Goal: Information Seeking & Learning: Learn about a topic

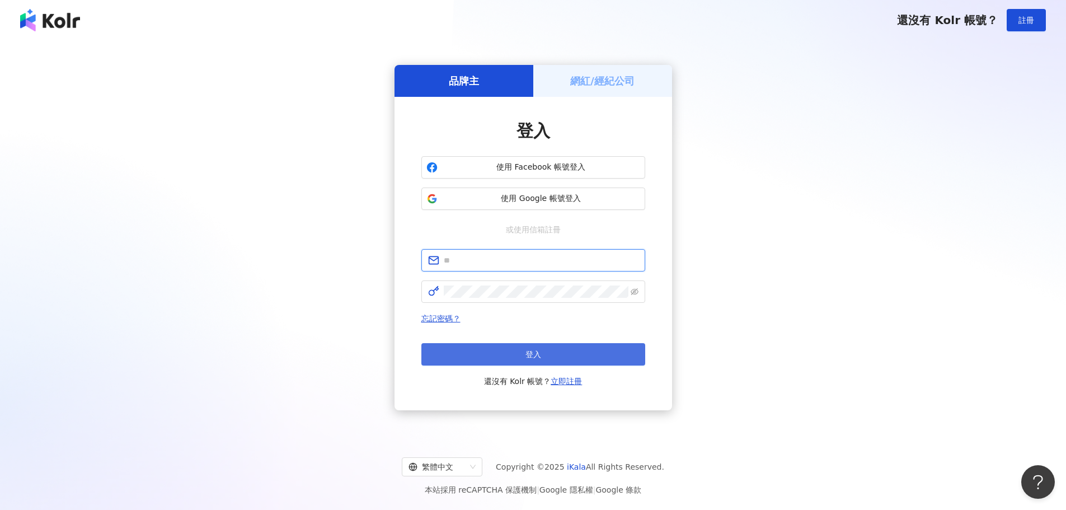
type input "**********"
click at [535, 345] on button "登入" at bounding box center [534, 354] width 224 height 22
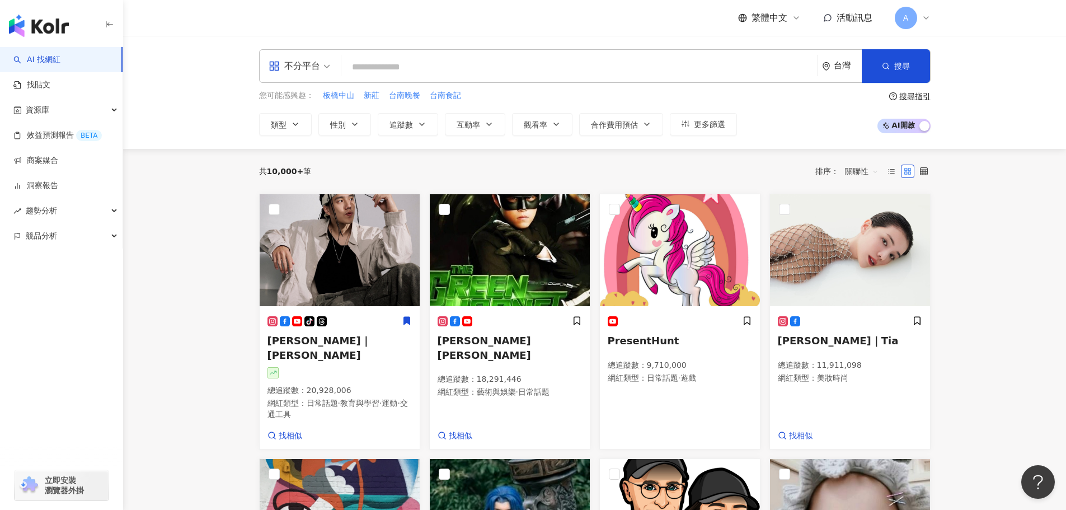
click at [453, 56] on div "不分平台 台灣 搜尋" at bounding box center [595, 66] width 672 height 34
click at [453, 67] on input "search" at bounding box center [579, 67] width 467 height 21
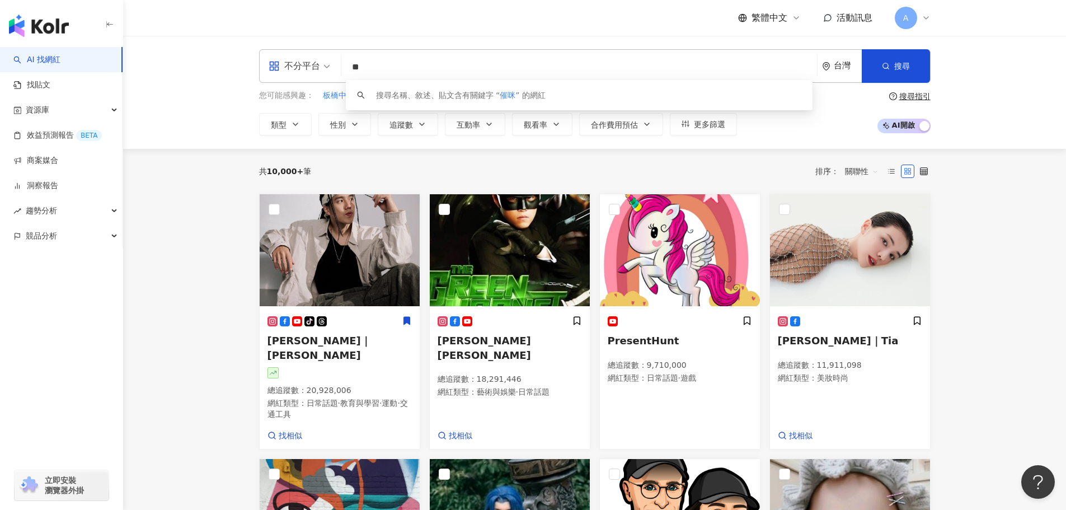
type input "**"
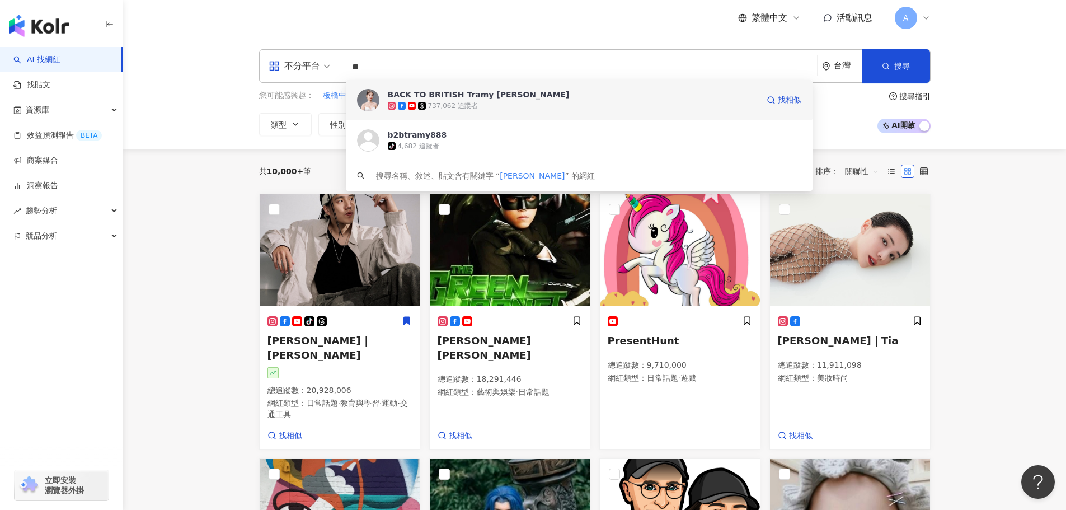
click at [466, 111] on div "BACK TO BRITISH Tramy 崔咪 737,062 追蹤者 找相似" at bounding box center [579, 100] width 467 height 40
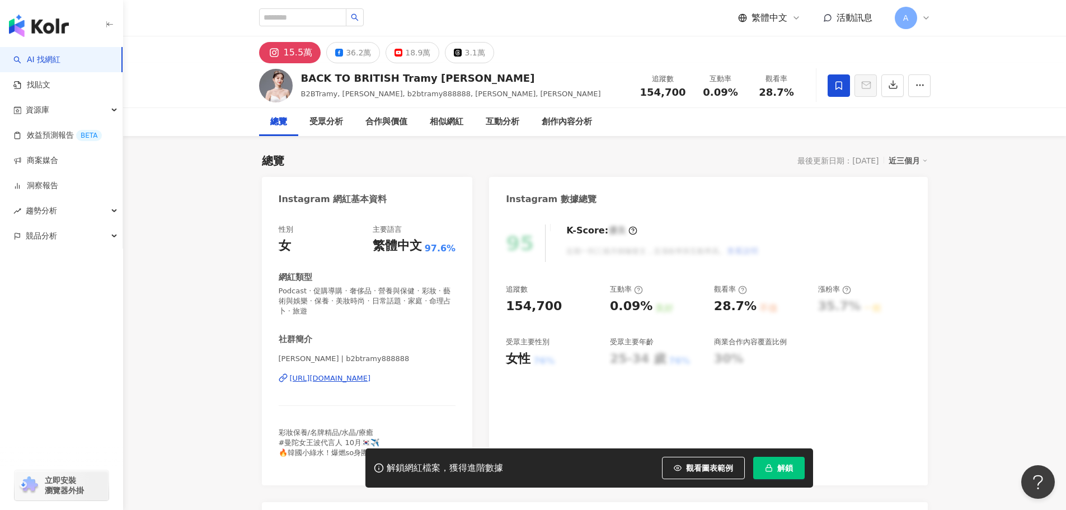
click at [779, 472] on span "解鎖" at bounding box center [786, 468] width 16 height 9
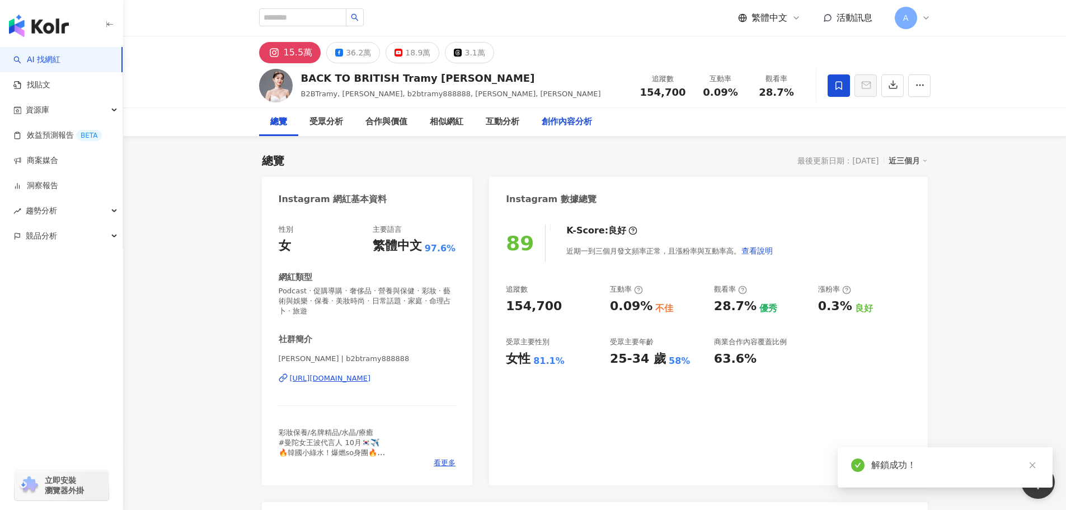
click at [571, 130] on div "創作內容分析" at bounding box center [567, 122] width 73 height 28
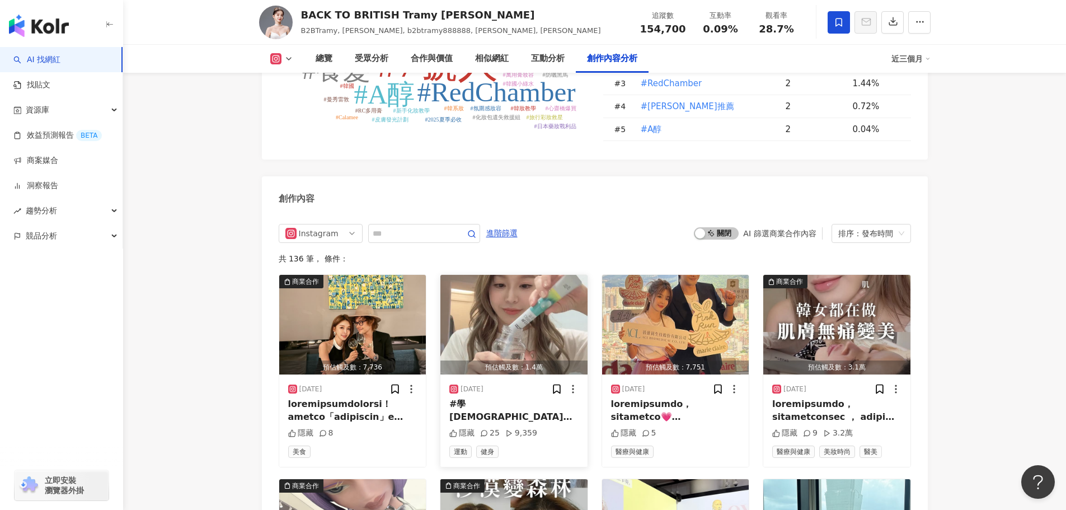
scroll to position [3408, 0]
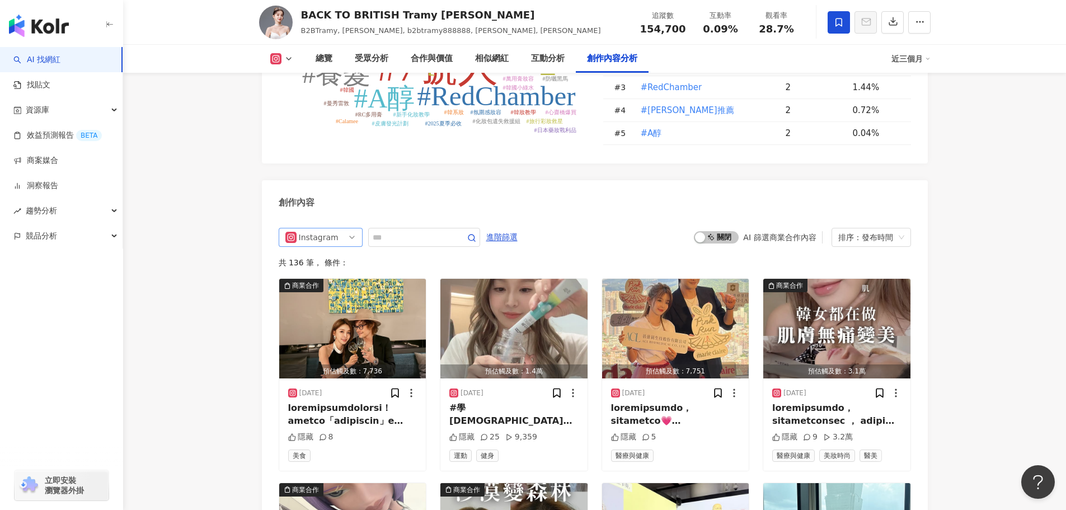
click at [353, 228] on span "Instagram" at bounding box center [321, 237] width 71 height 18
click at [321, 293] on div "Facebook" at bounding box center [319, 299] width 36 height 12
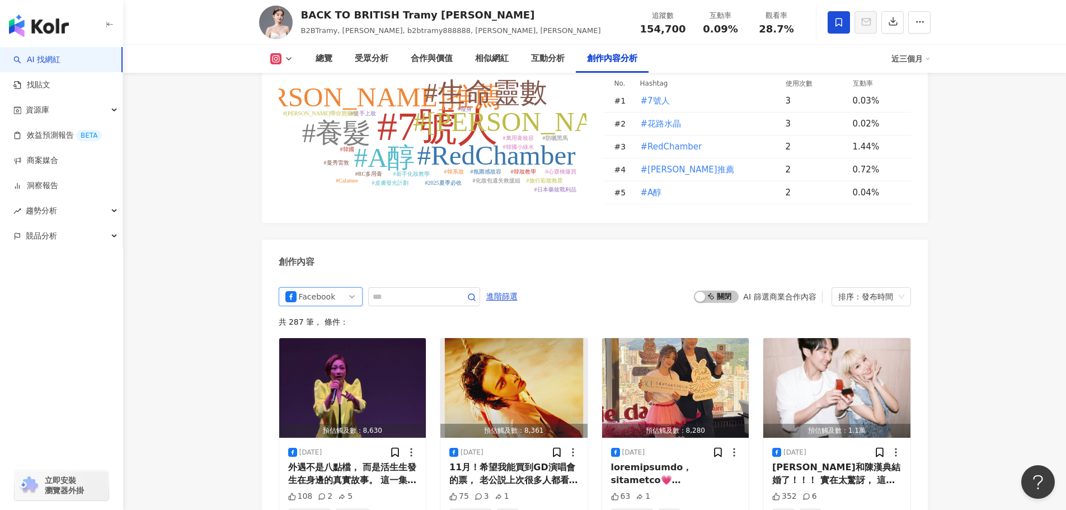
scroll to position [3375, 0]
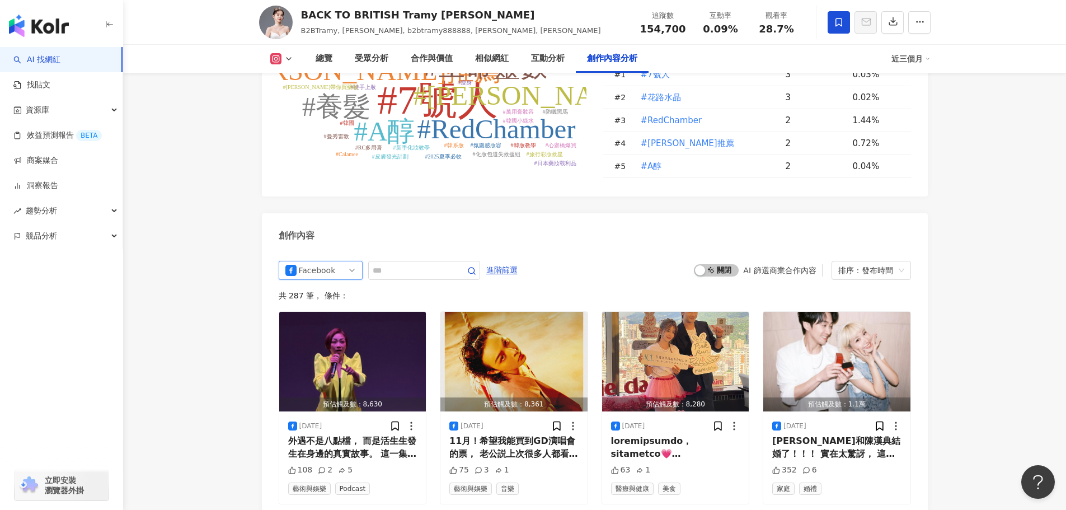
click at [336, 261] on span "Facebook" at bounding box center [321, 270] width 71 height 18
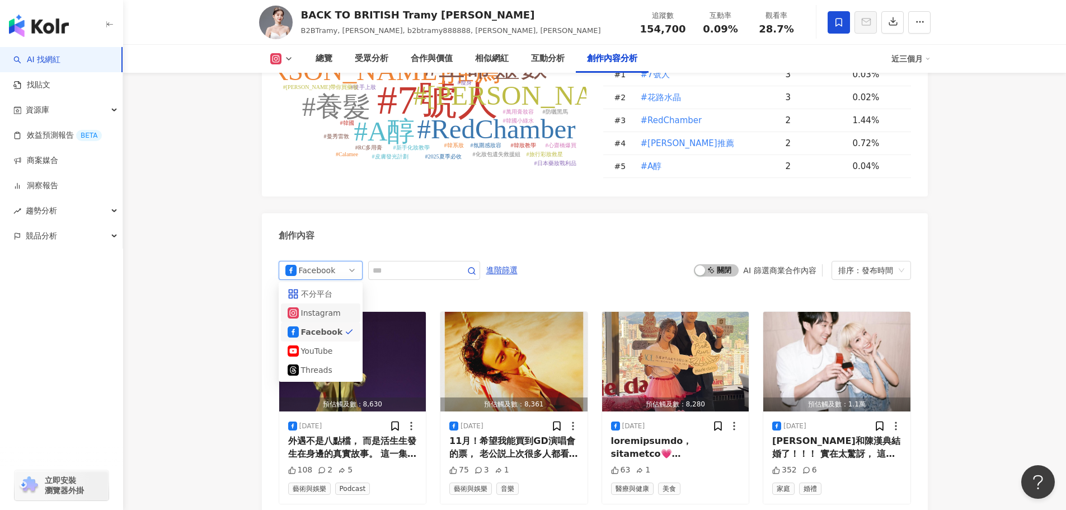
click at [326, 303] on div "Instagram" at bounding box center [320, 312] width 79 height 19
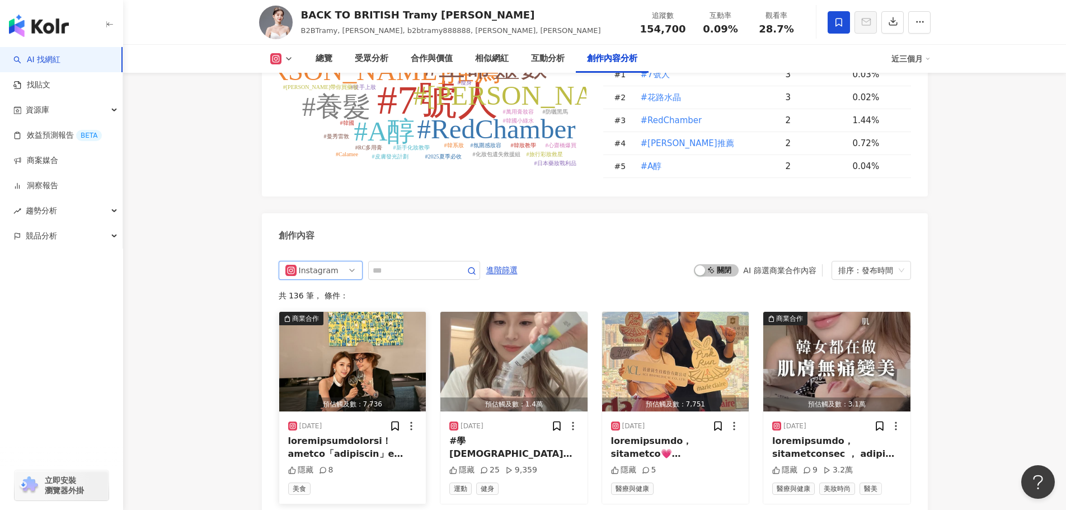
scroll to position [3487, 0]
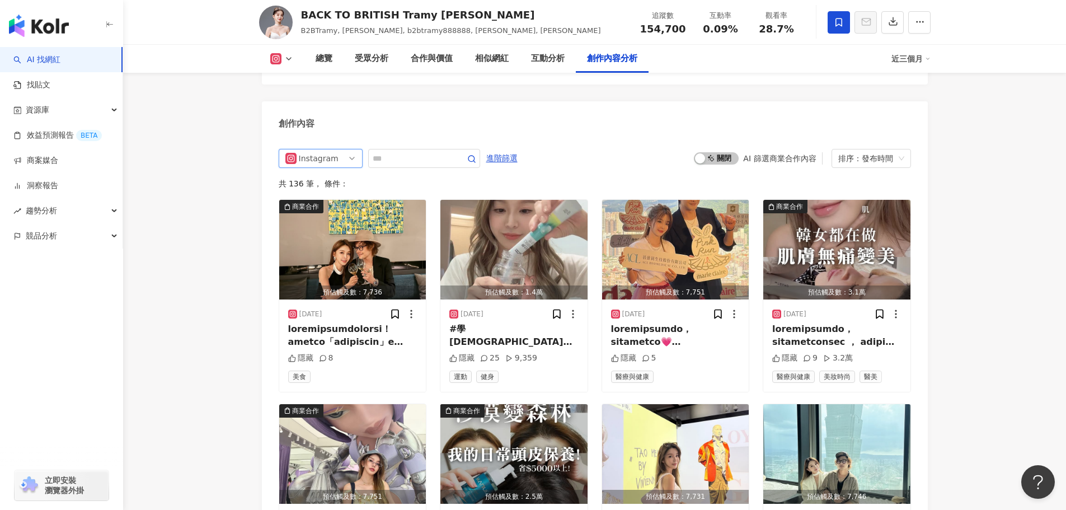
click at [347, 149] on span "Instagram" at bounding box center [321, 158] width 71 height 18
click at [346, 176] on div "不分平台" at bounding box center [321, 182] width 66 height 12
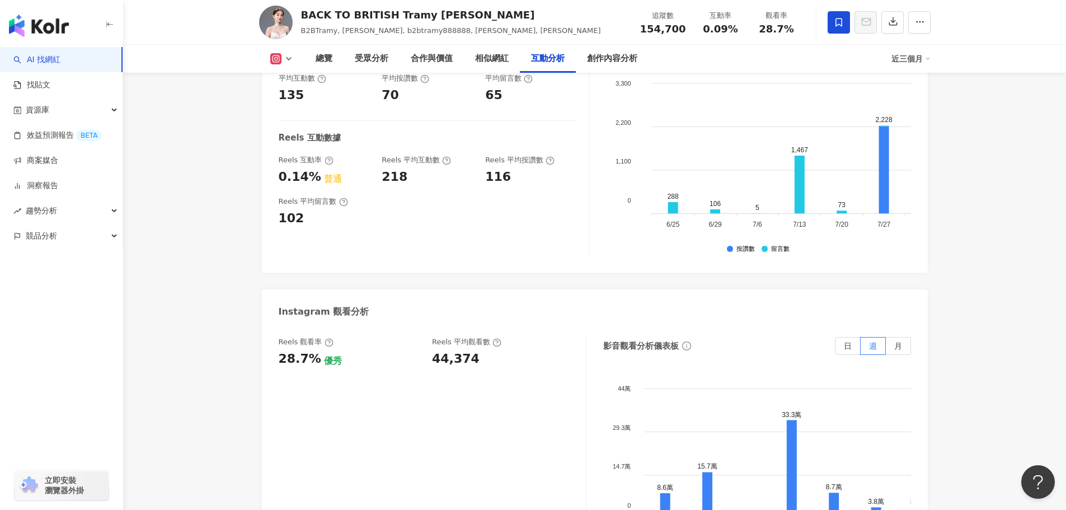
scroll to position [2311, 0]
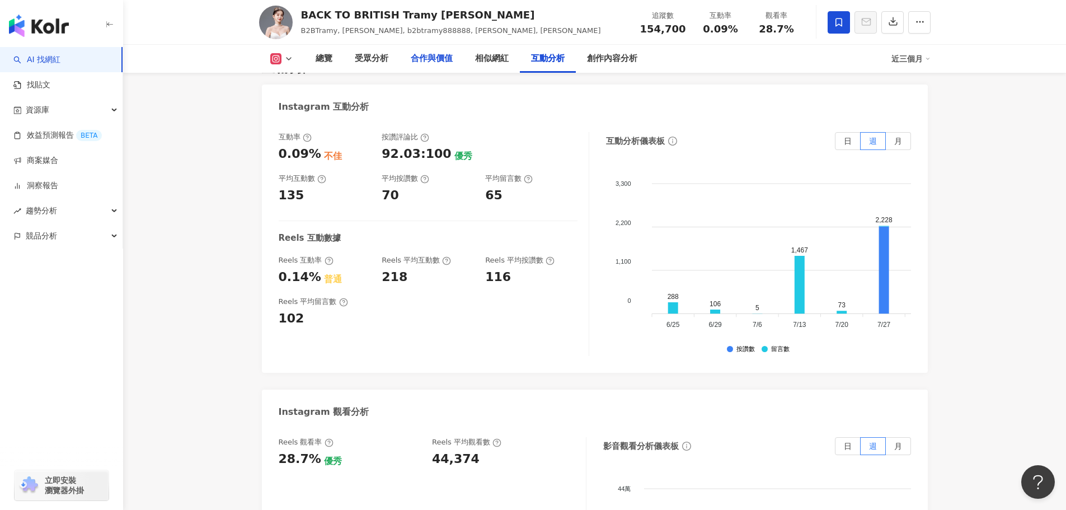
click at [419, 62] on div "合作與價值" at bounding box center [432, 58] width 42 height 13
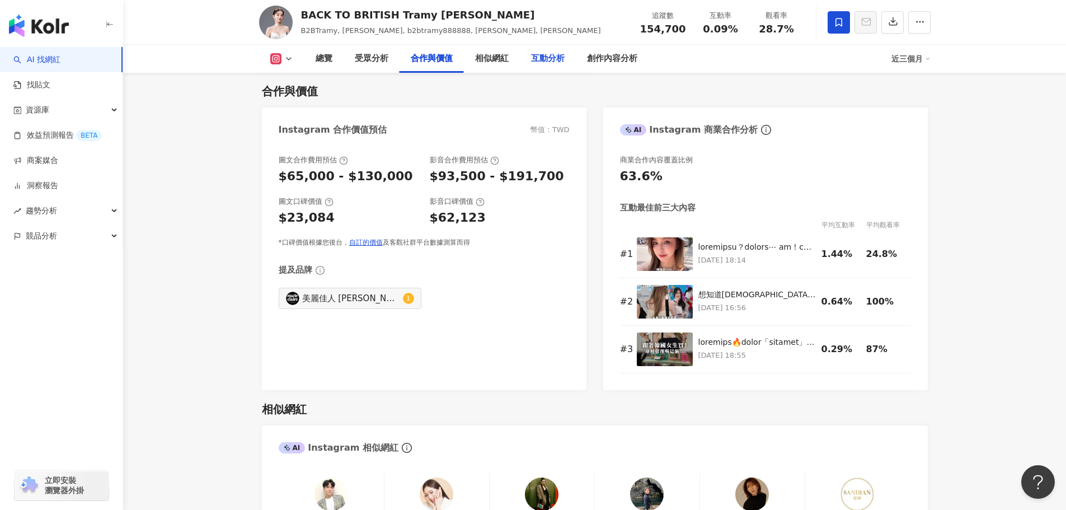
click at [549, 64] on div "互動分析" at bounding box center [548, 58] width 34 height 13
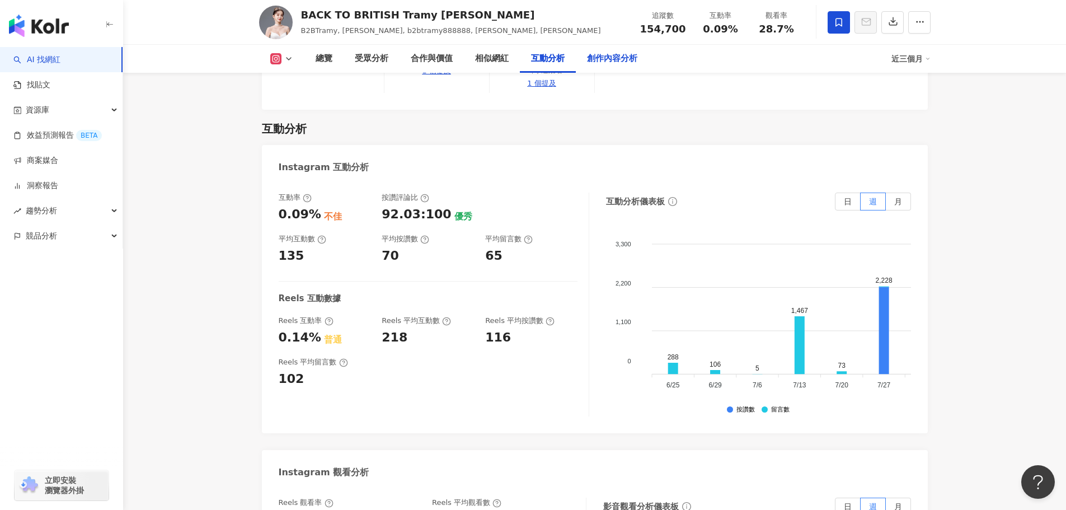
click at [609, 63] on div "創作內容分析" at bounding box center [612, 58] width 50 height 13
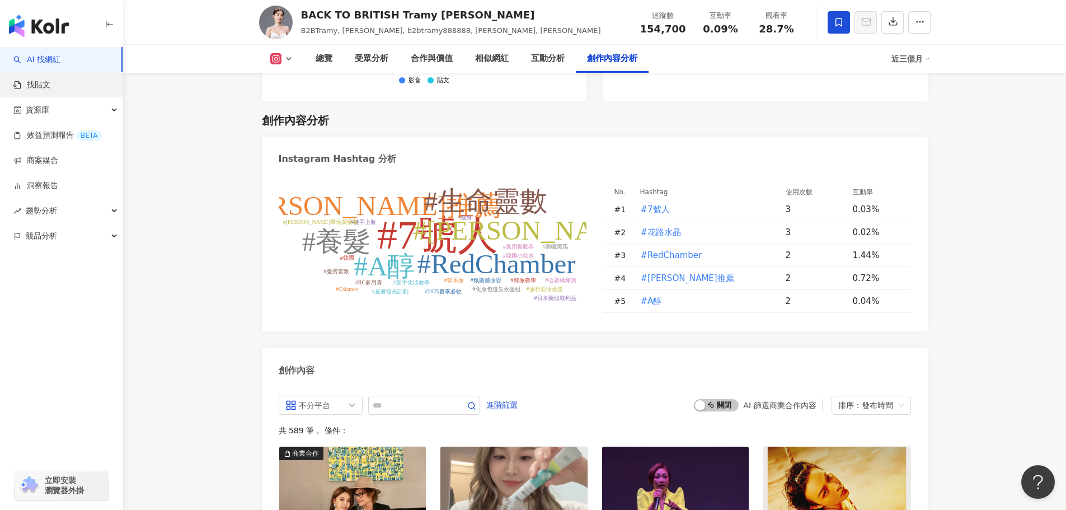
click at [50, 91] on link "找貼文" at bounding box center [31, 84] width 37 height 11
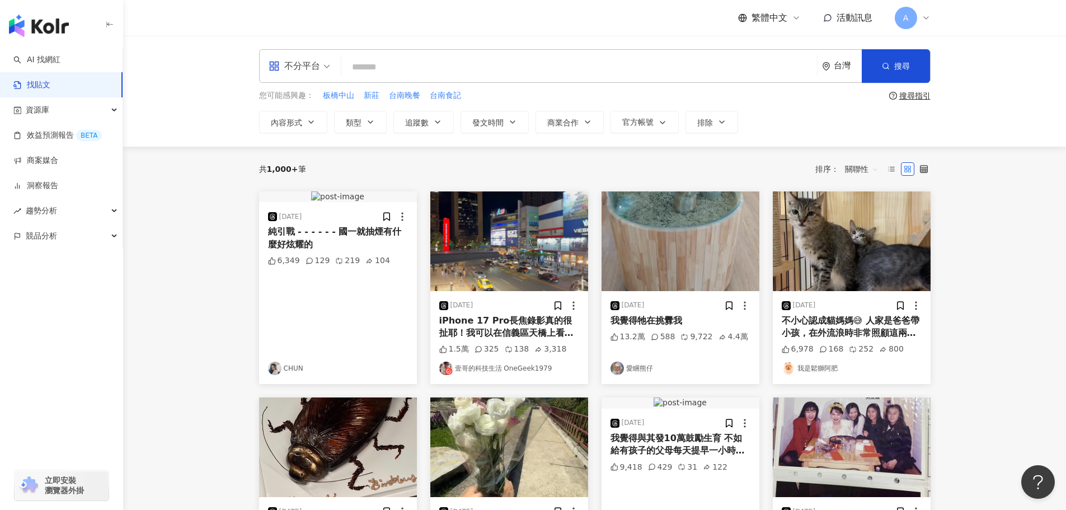
click at [459, 69] on input "search" at bounding box center [579, 67] width 467 height 24
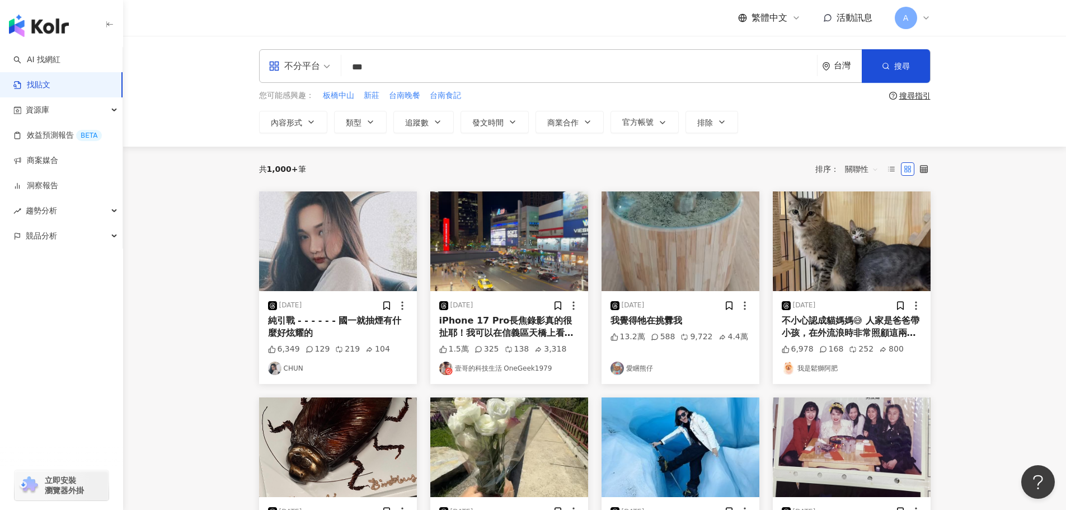
type input "*"
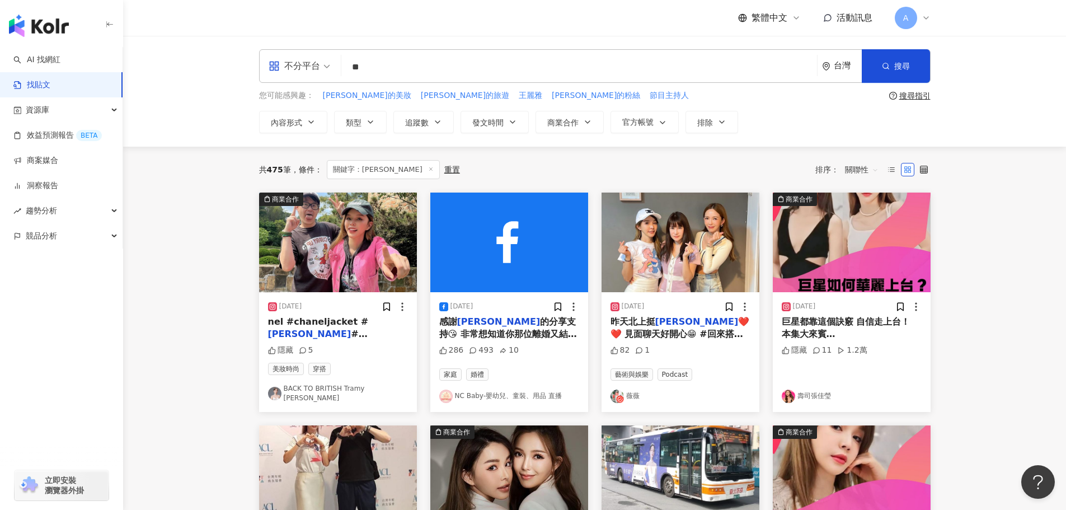
click at [459, 63] on input "**" at bounding box center [579, 67] width 467 height 24
type input "*"
type input "********"
click at [907, 64] on span "搜尋" at bounding box center [903, 66] width 16 height 9
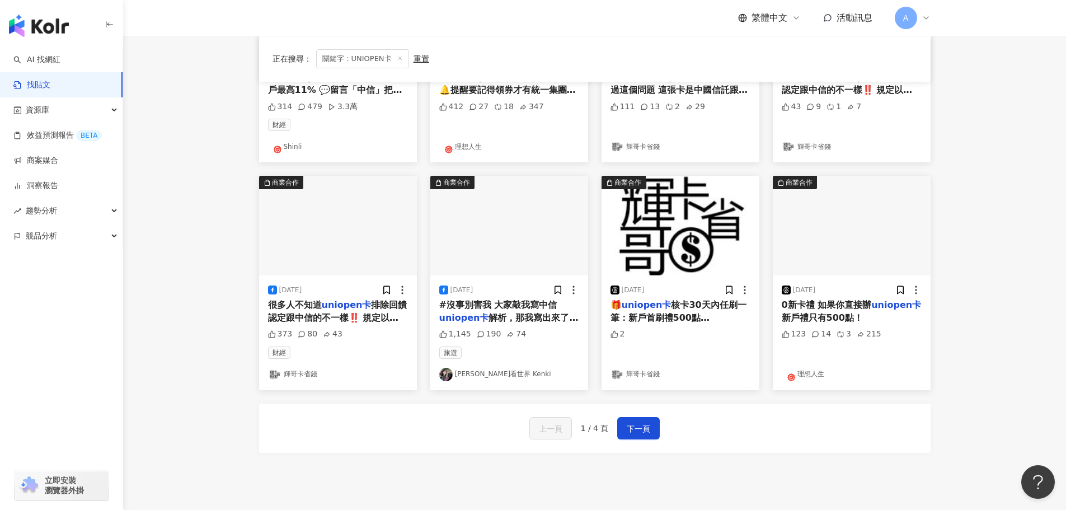
scroll to position [567, 0]
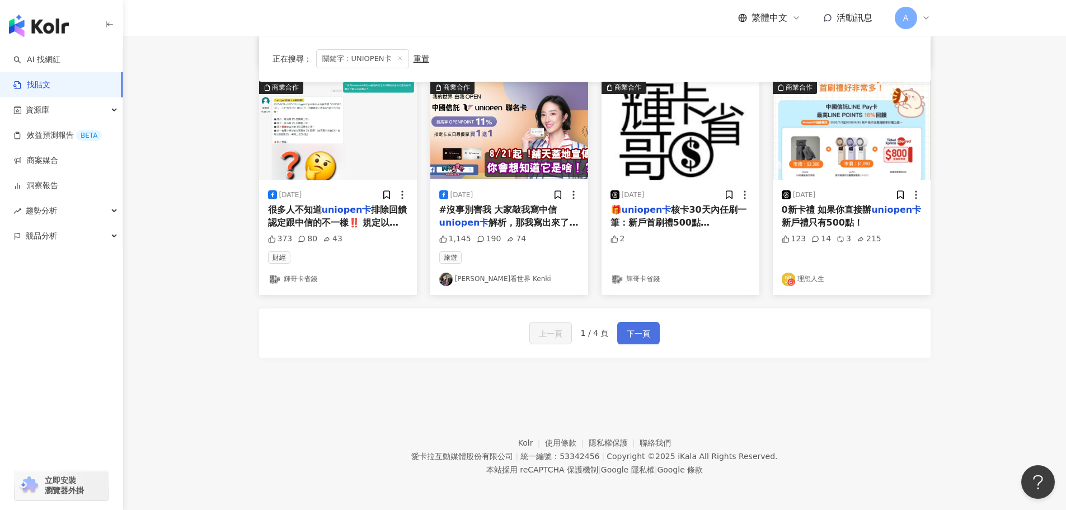
click at [654, 334] on button "下一頁" at bounding box center [638, 333] width 43 height 22
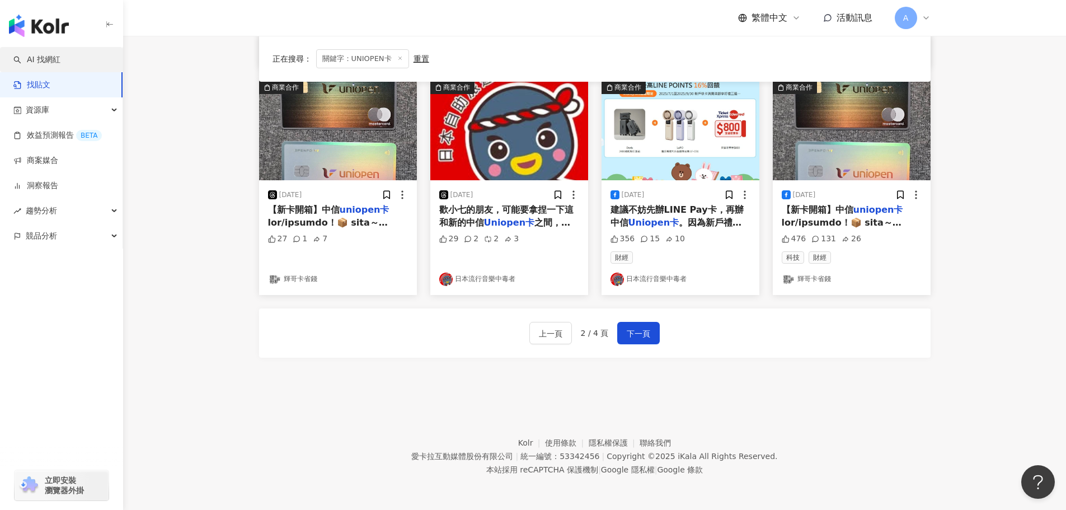
click at [51, 58] on link "AI 找網紅" at bounding box center [36, 59] width 47 height 11
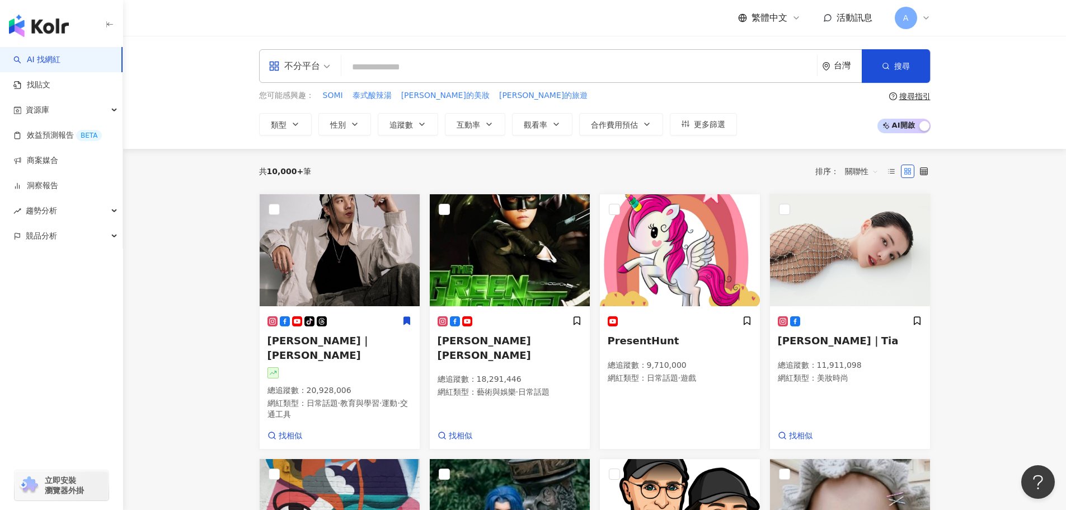
click at [376, 74] on input "search" at bounding box center [579, 67] width 467 height 21
click at [385, 72] on input "search" at bounding box center [579, 67] width 467 height 21
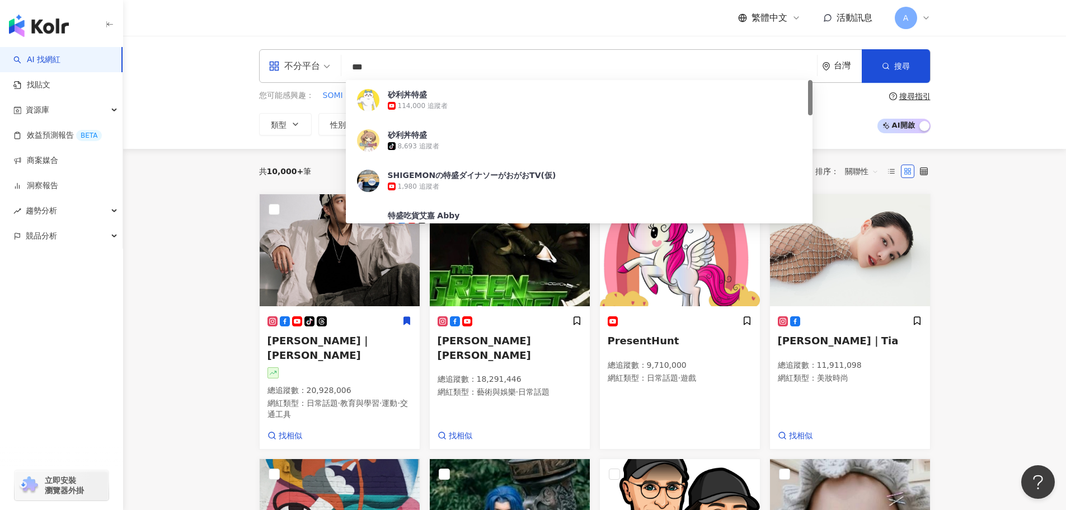
type input "**"
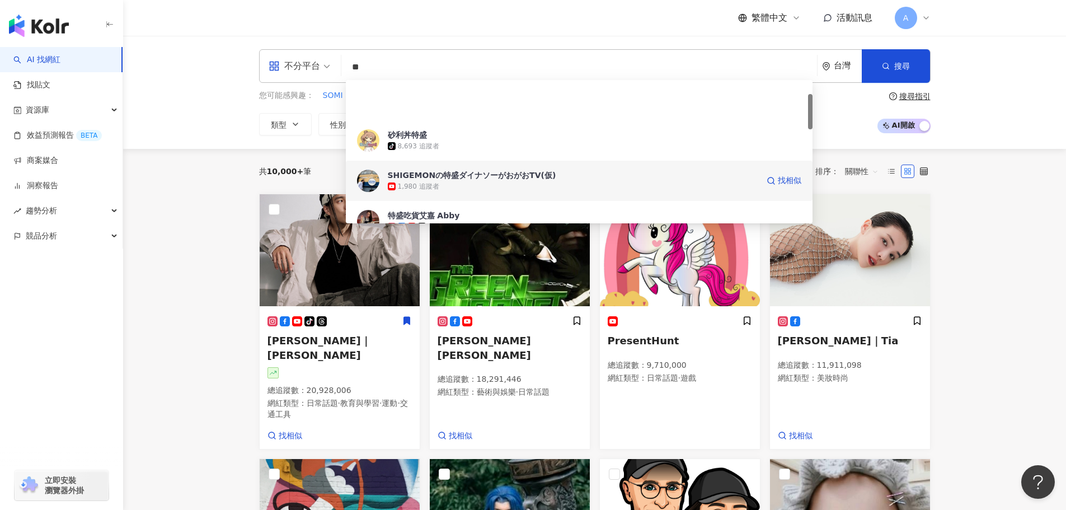
scroll to position [56, 0]
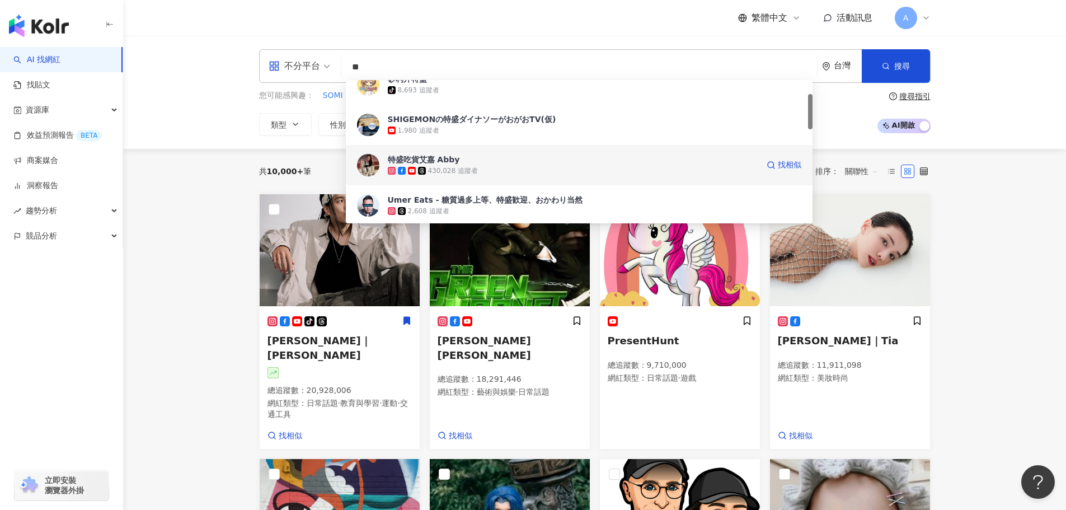
click at [447, 158] on div "特盛吃貨艾嘉 Abby" at bounding box center [424, 159] width 72 height 11
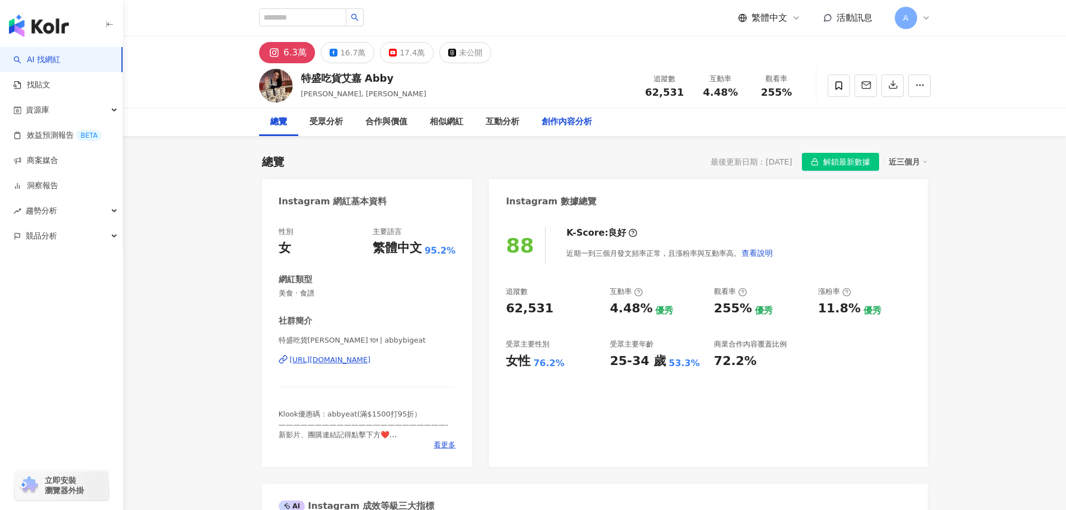
click at [564, 129] on div "創作內容分析" at bounding box center [567, 122] width 73 height 28
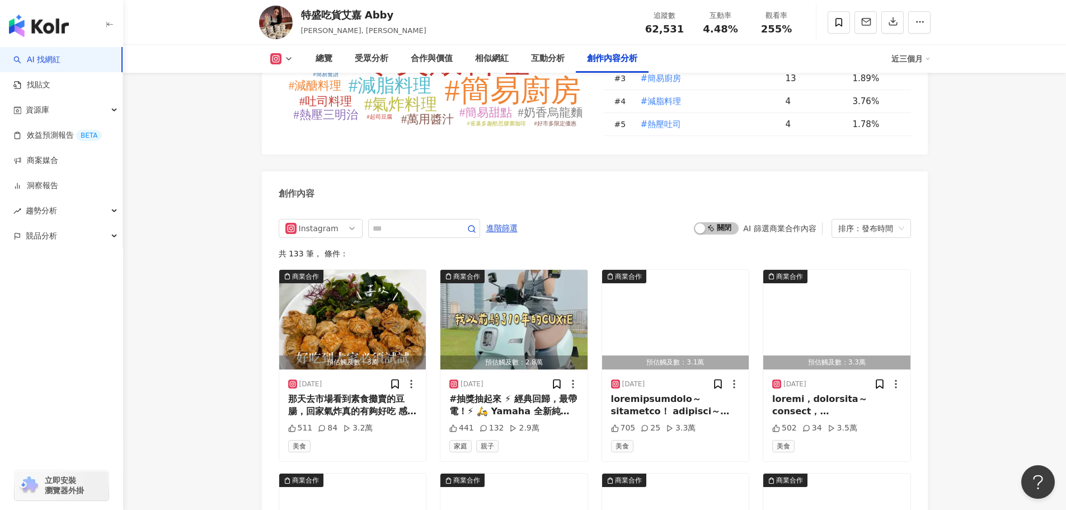
scroll to position [3045, 0]
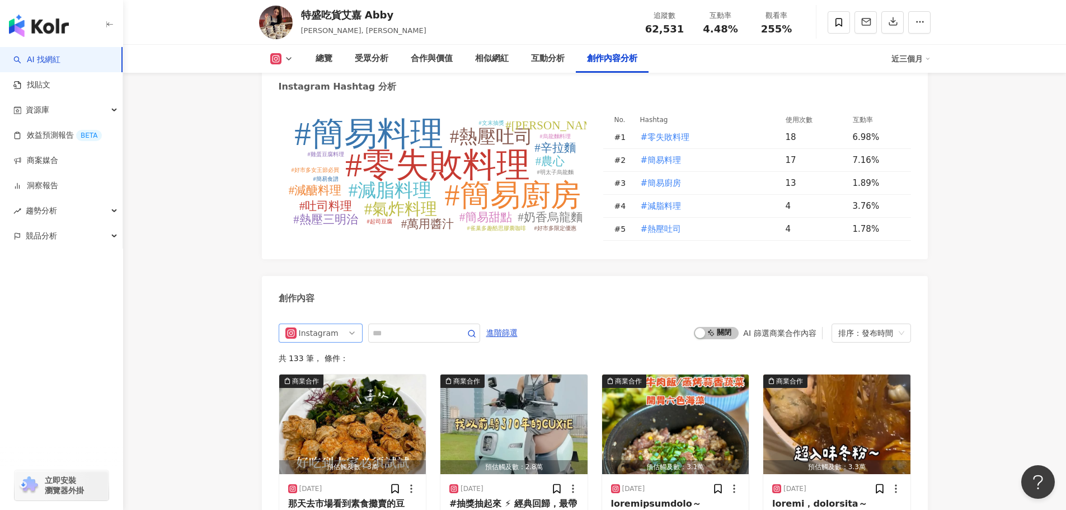
click at [356, 324] on div "Instagram all ig 不分平台 Instagram Facebook YouTube Threads" at bounding box center [321, 333] width 84 height 19
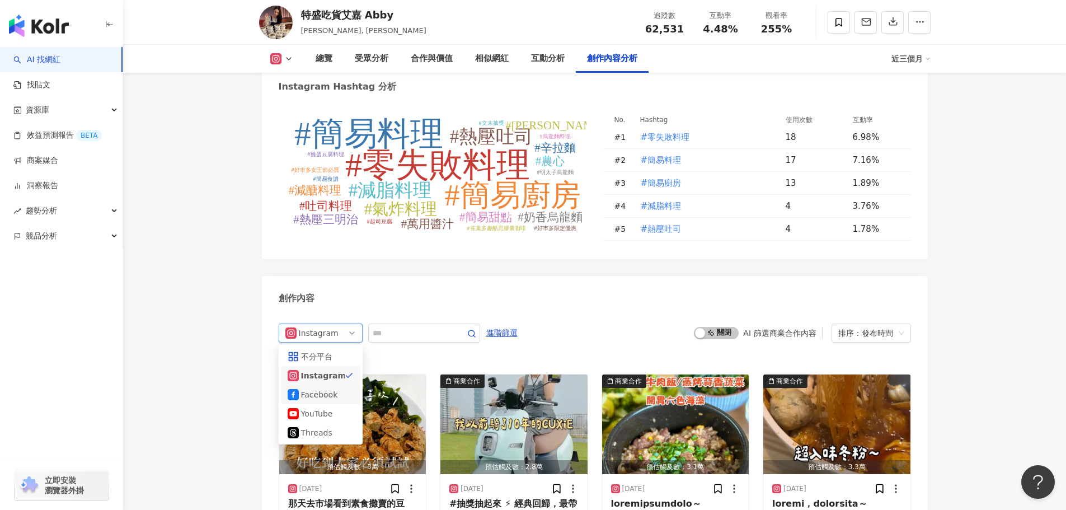
click at [327, 389] on div "Facebook" at bounding box center [319, 395] width 36 height 12
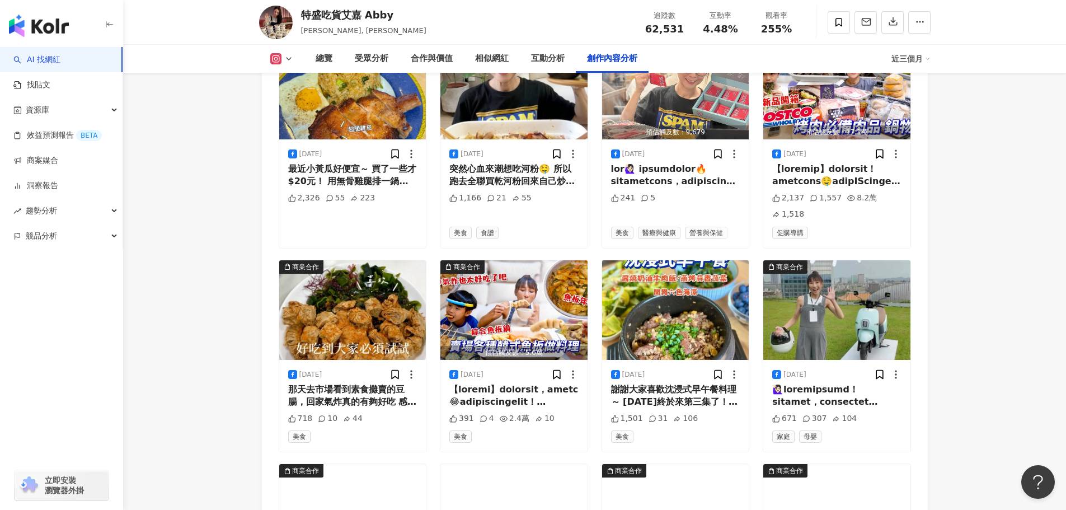
scroll to position [3460, 0]
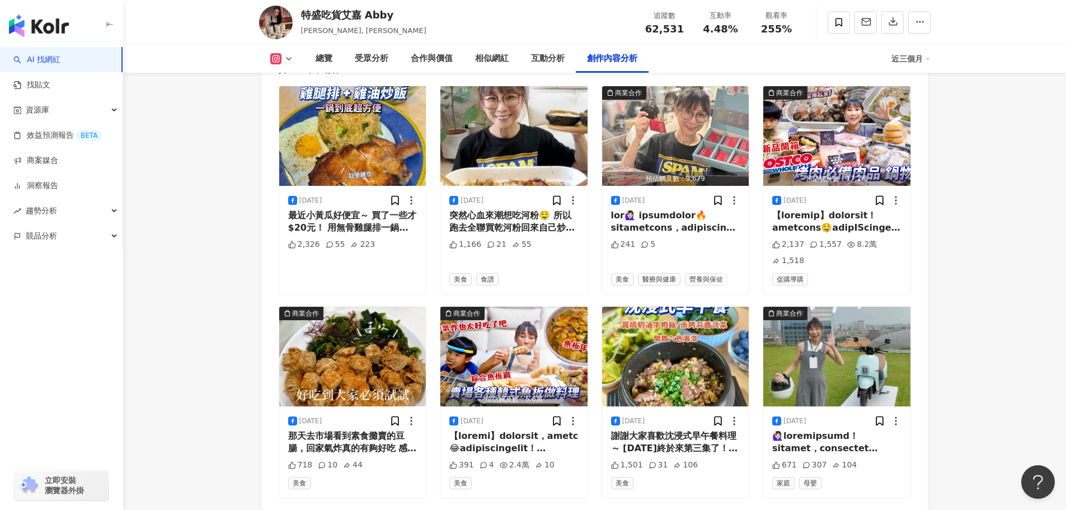
scroll to position [2844, 0]
